Goal: Task Accomplishment & Management: Manage account settings

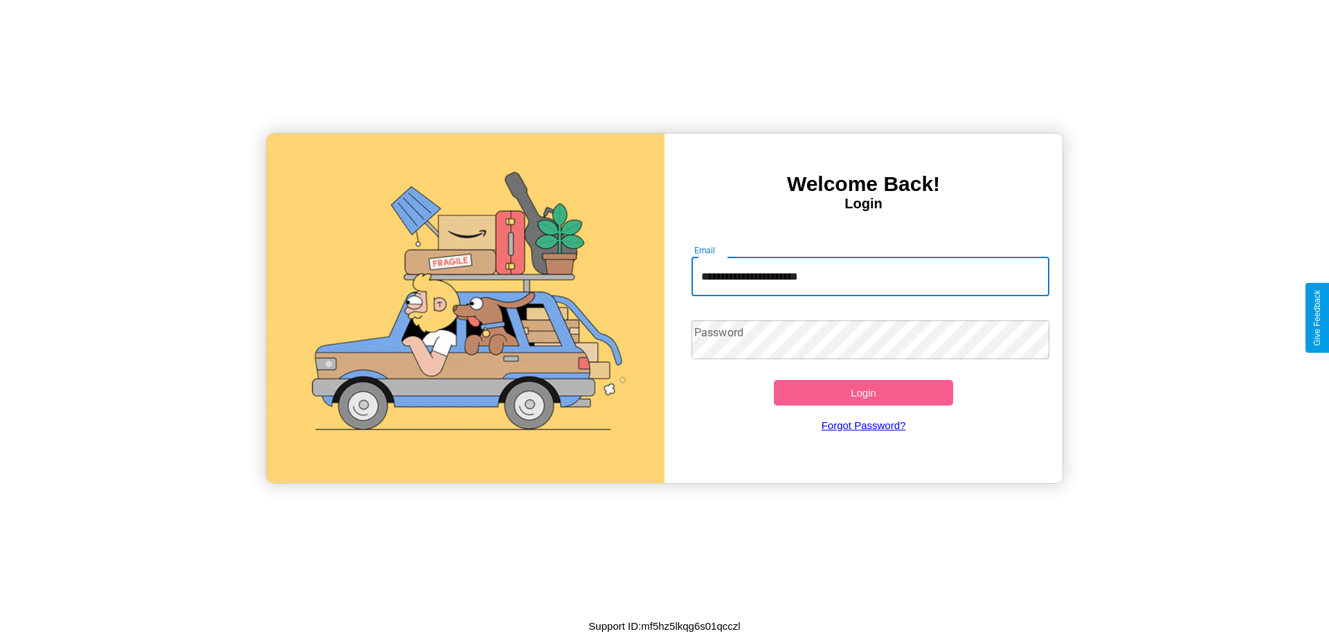
type input "**********"
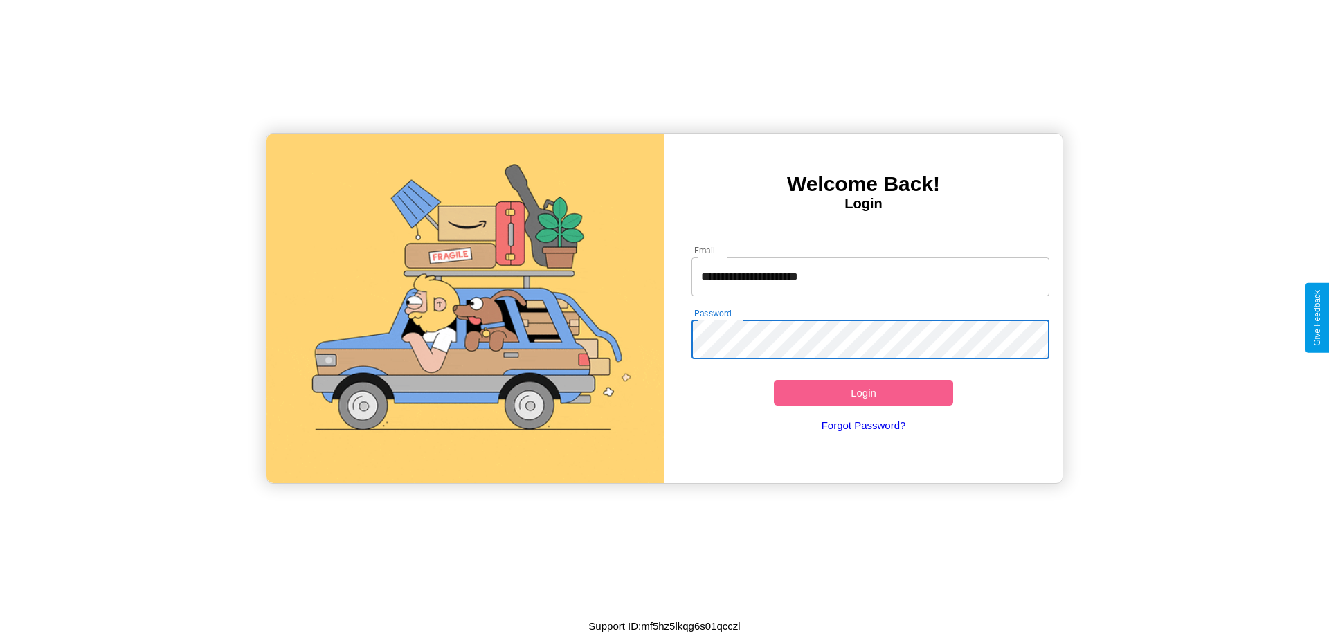
click at [863, 392] on button "Login" at bounding box center [863, 393] width 179 height 26
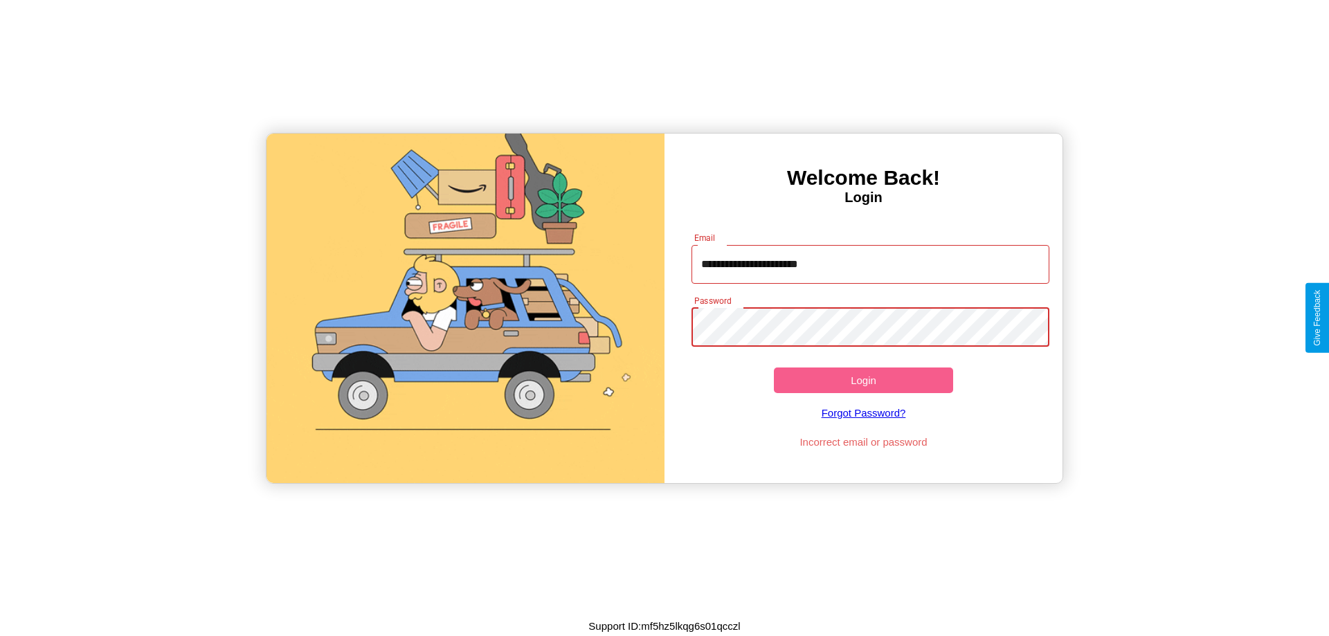
click at [863, 380] on button "Login" at bounding box center [863, 380] width 179 height 26
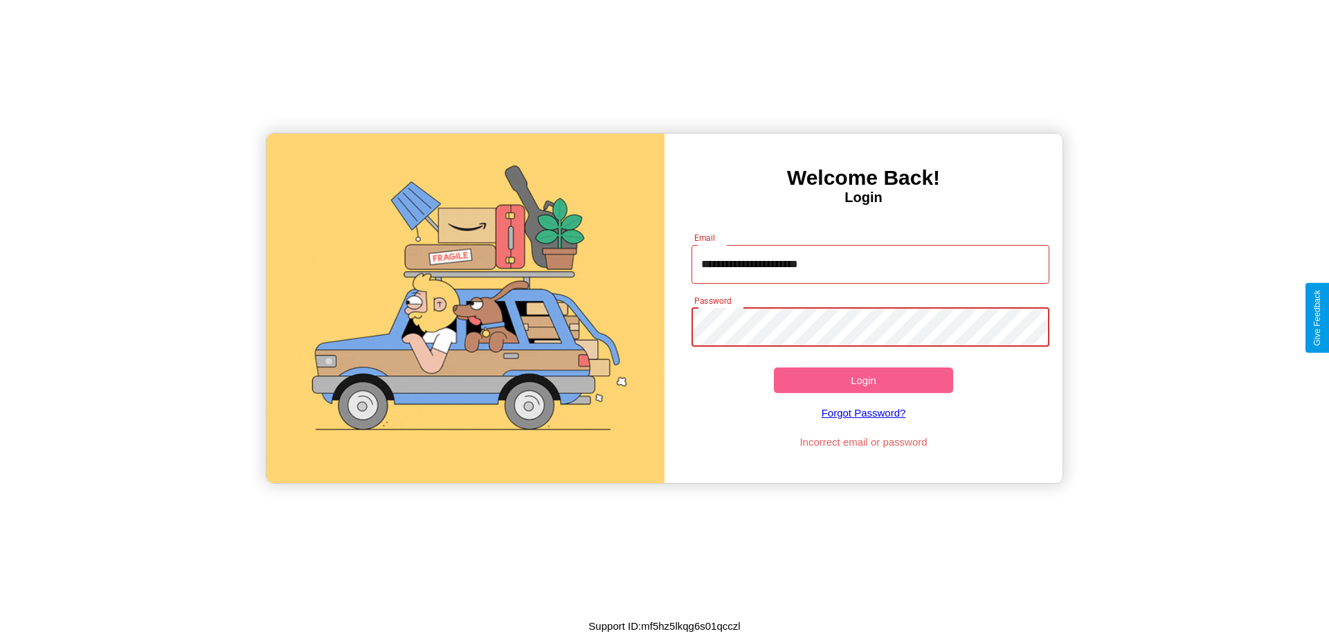
click at [863, 380] on button "Login" at bounding box center [863, 380] width 179 height 26
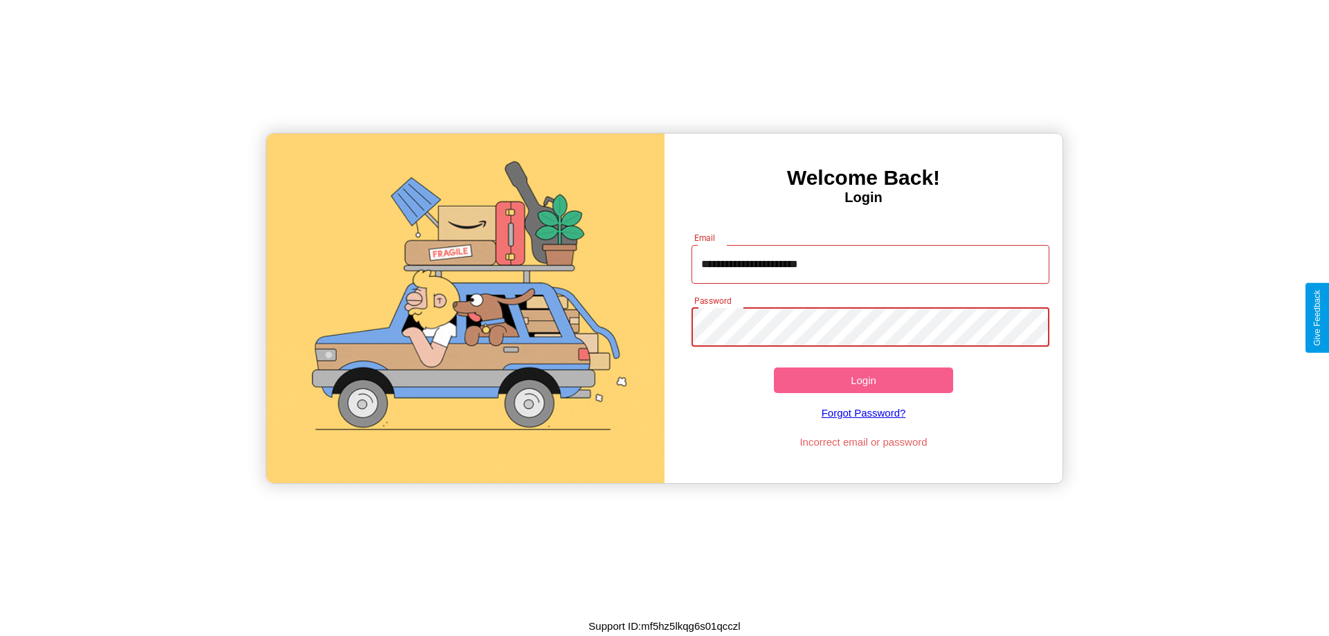
click at [863, 380] on button "Login" at bounding box center [863, 380] width 179 height 26
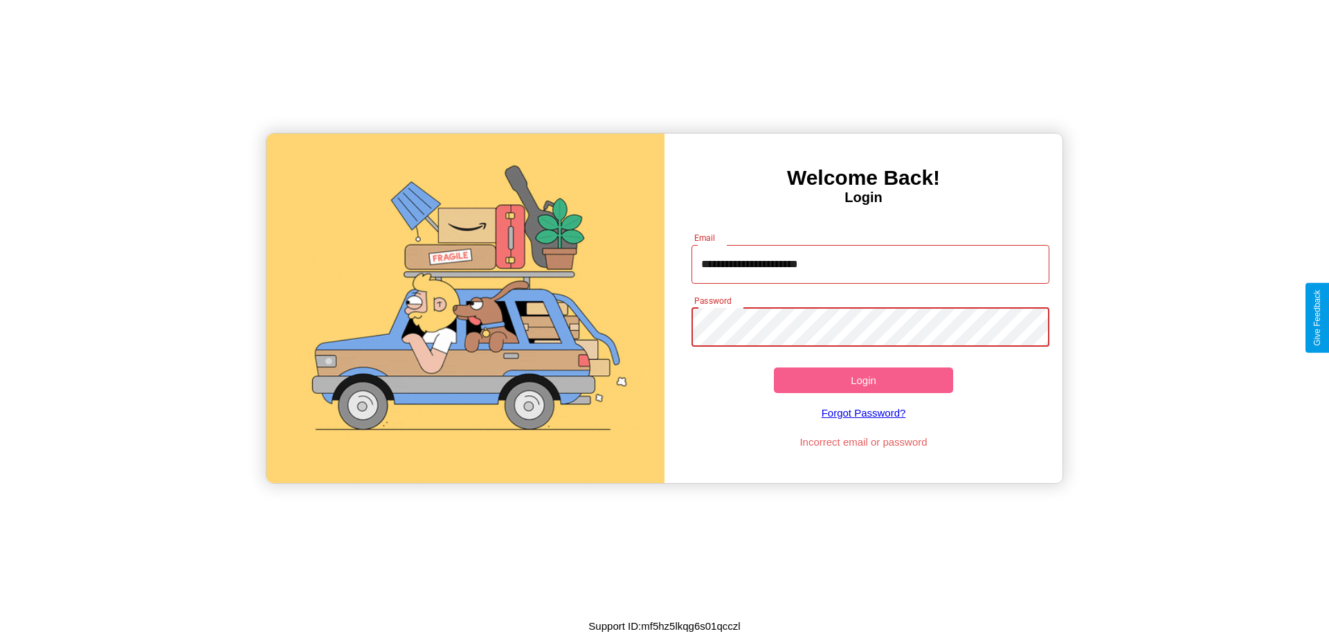
click at [863, 380] on button "Login" at bounding box center [863, 380] width 179 height 26
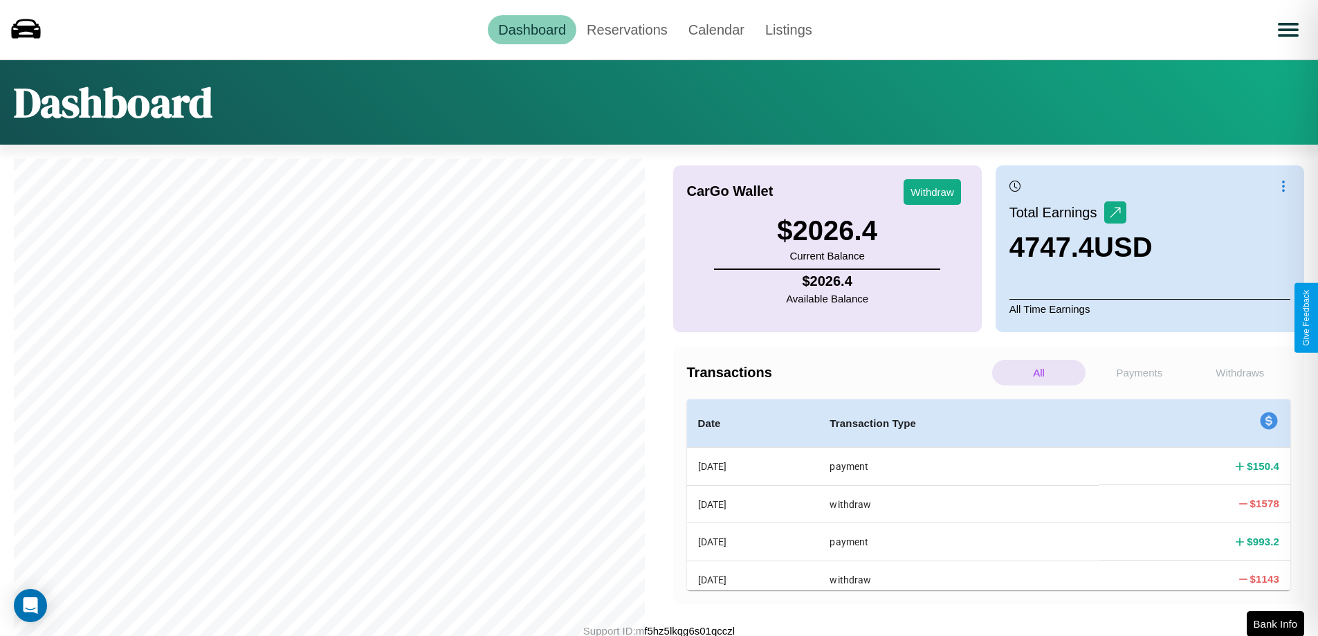
scroll to position [179, 0]
